Goal: Task Accomplishment & Management: Use online tool/utility

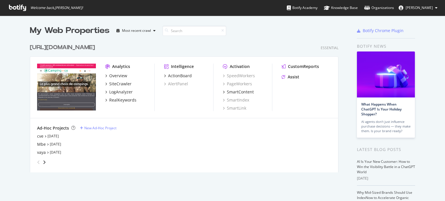
scroll to position [197, 436]
click at [92, 47] on div "[URL][DOMAIN_NAME]" at bounding box center [62, 47] width 65 height 8
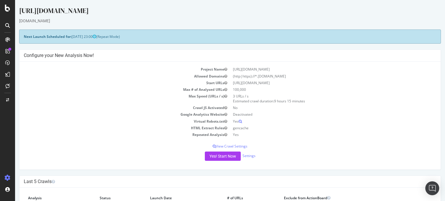
scroll to position [29, 0]
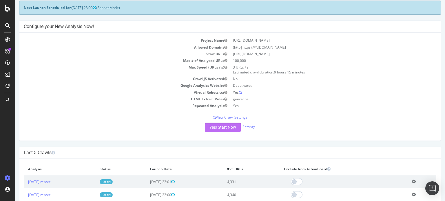
click at [213, 127] on button "Yes! Start Now" at bounding box center [223, 127] width 36 height 9
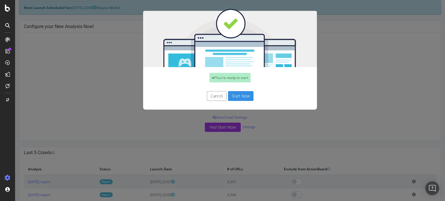
click at [236, 96] on button "Start Now" at bounding box center [240, 96] width 25 height 10
